Goal: Unclear: Browse casually

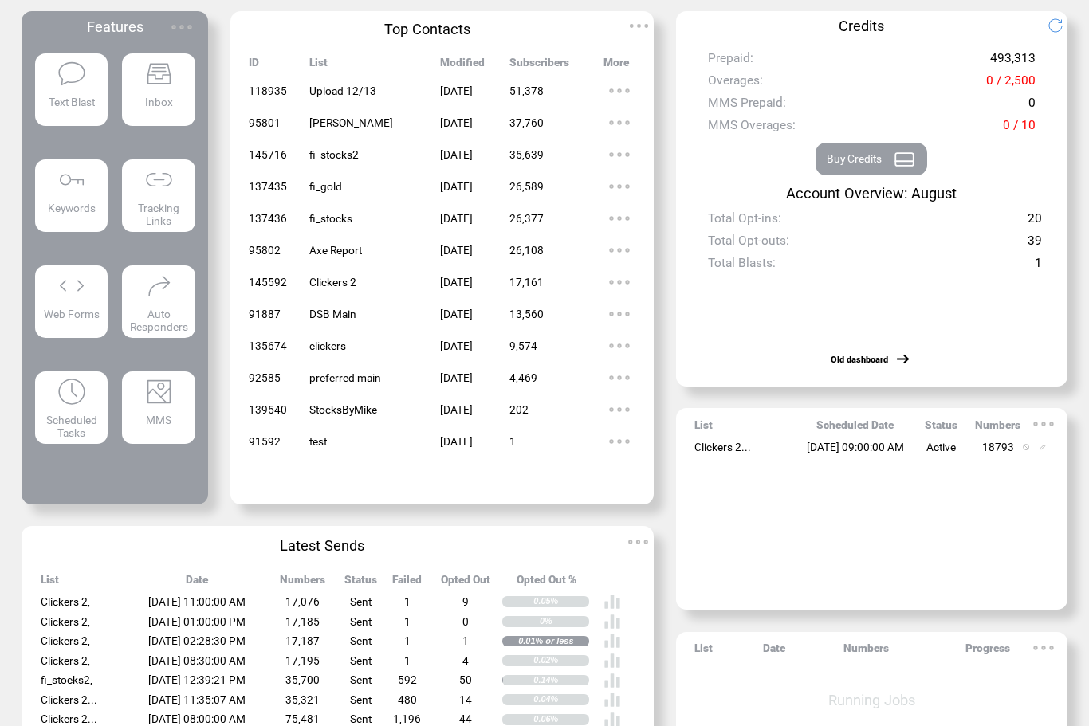
drag, startPoint x: 0, startPoint y: 0, endPoint x: 258, endPoint y: 667, distance: 715.4
click at [258, 658] on html "**********" at bounding box center [544, 294] width 1089 height 726
click at [258, 667] on td "[DATE] 08:30:00 AM" at bounding box center [196, 662] width 144 height 20
